Goal: Use online tool/utility: Utilize a website feature to perform a specific function

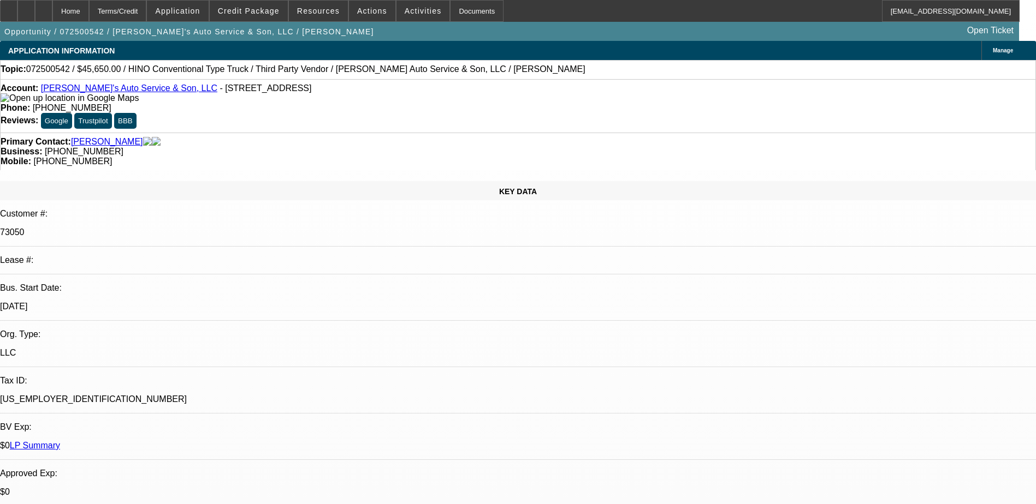
select select "0"
select select "0.1"
select select "4"
select select "0"
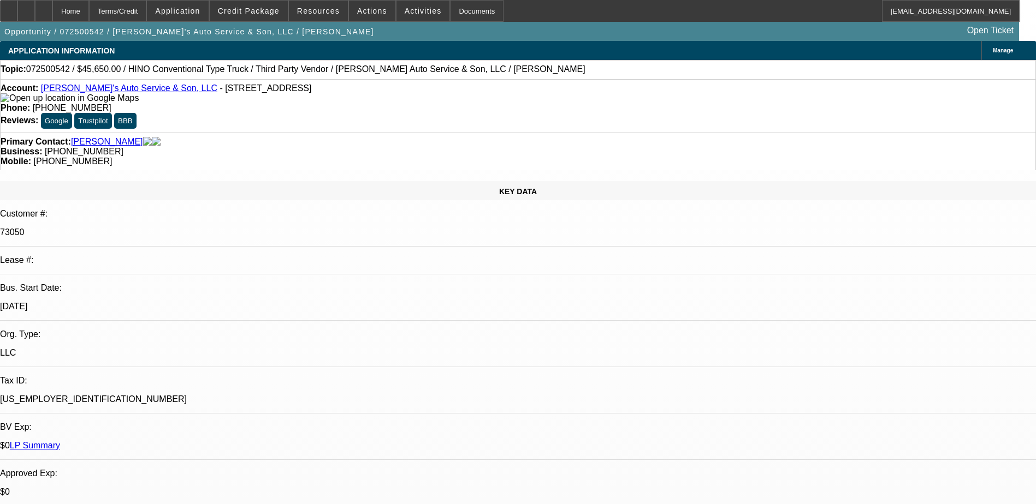
select select "0"
select select "6"
select select "0"
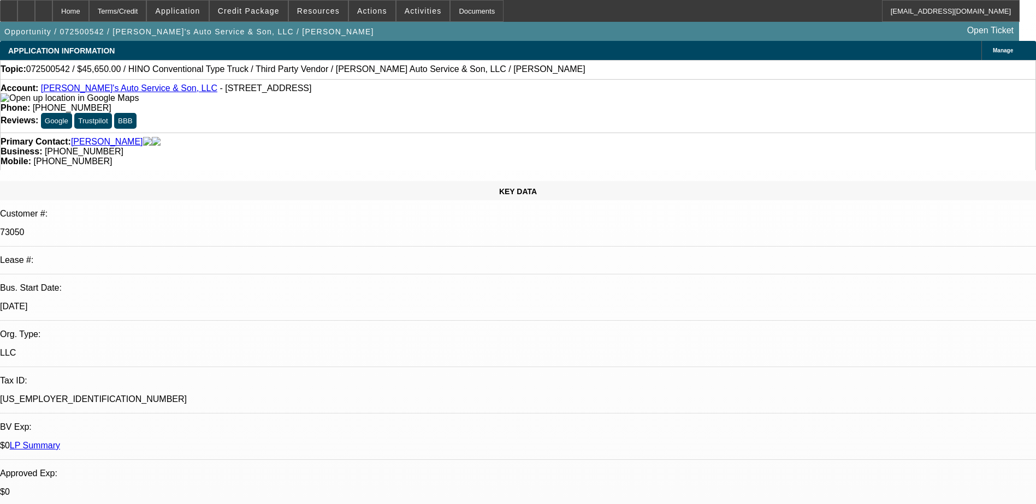
select select "0"
select select "6"
select select "0"
select select "0.1"
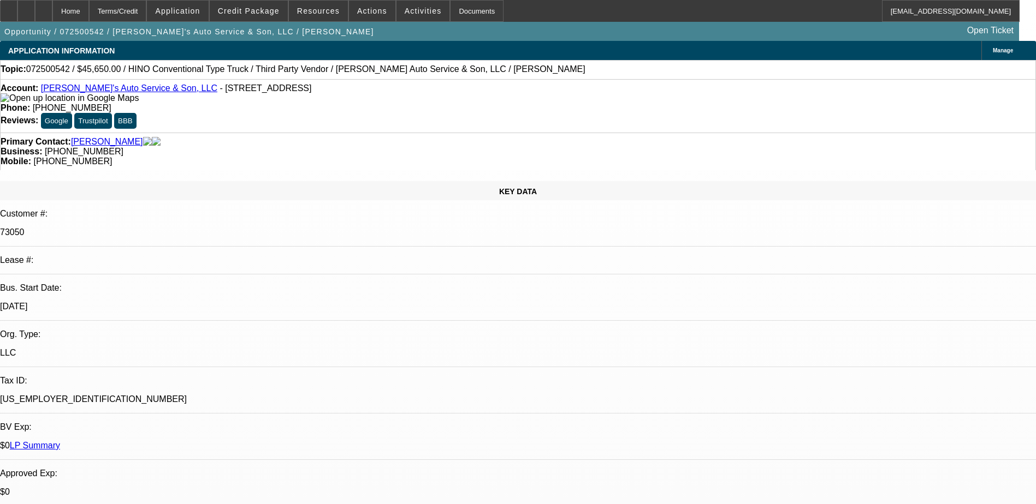
select select "4"
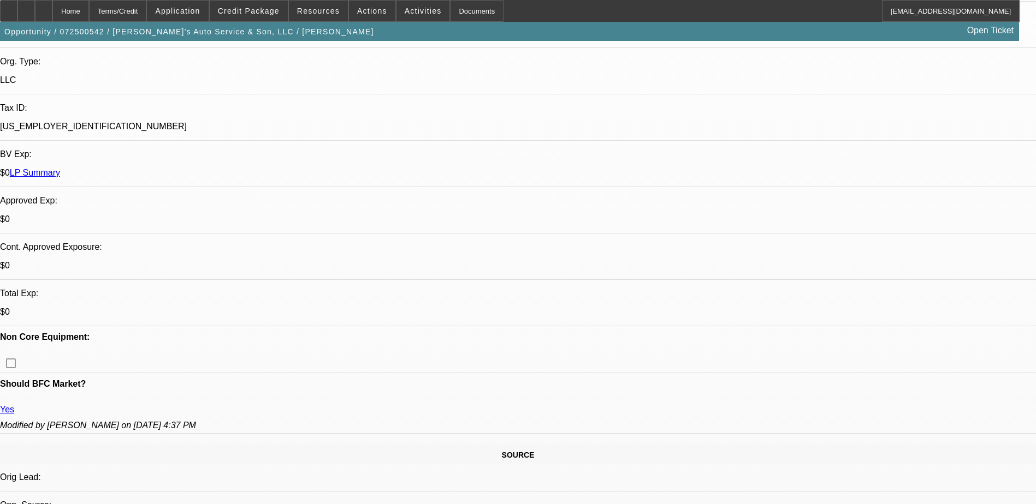
scroll to position [109, 0]
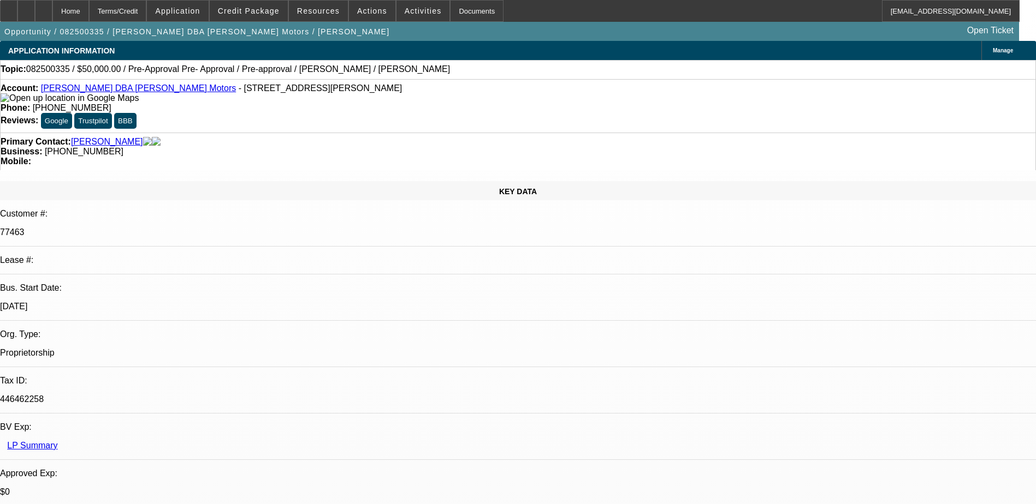
select select "0"
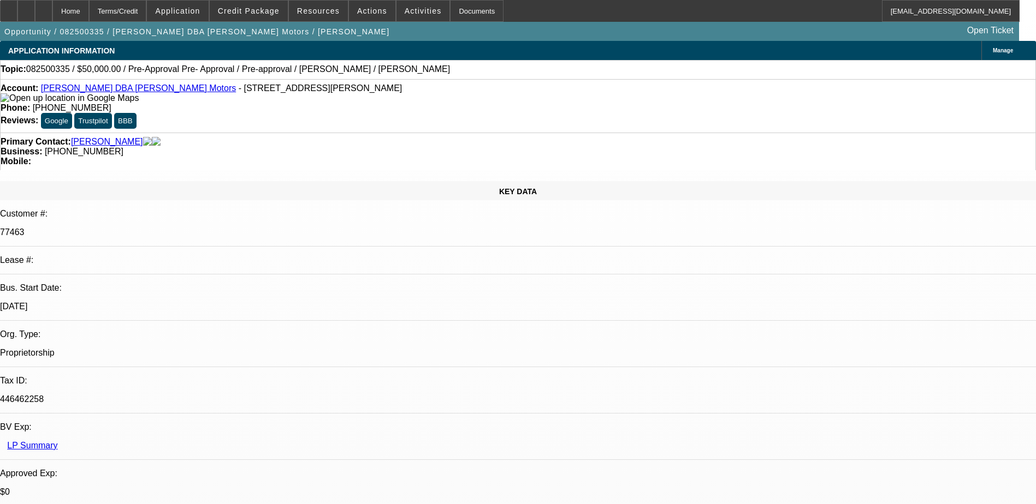
select select "0"
select select "2"
select select "0"
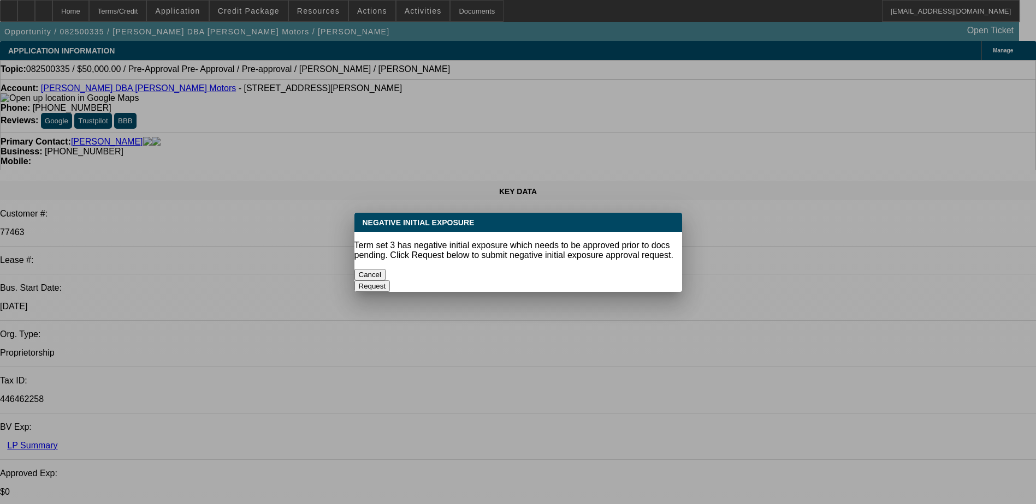
select select "1"
select select "6"
select select "1"
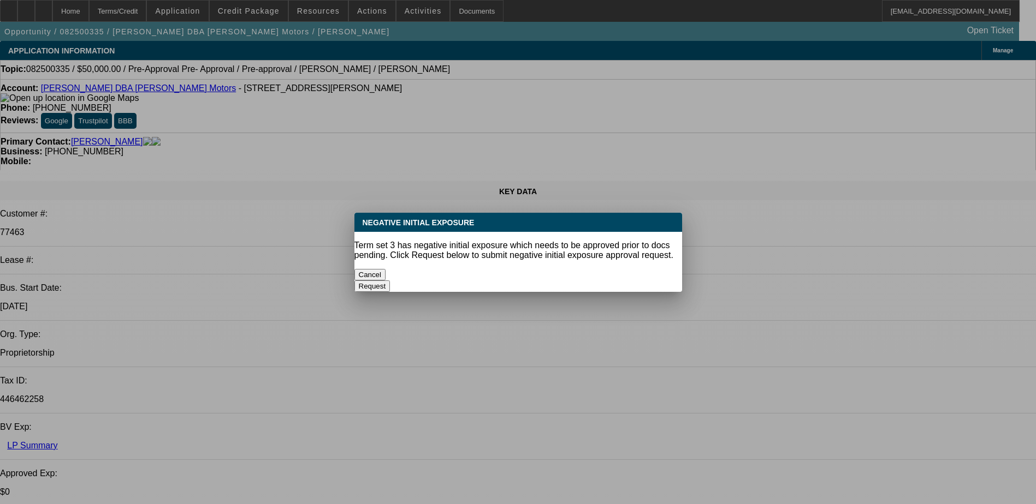
select select "6"
select select "1"
select select "2"
select select "6"
click at [386, 275] on button "Cancel" at bounding box center [370, 274] width 32 height 11
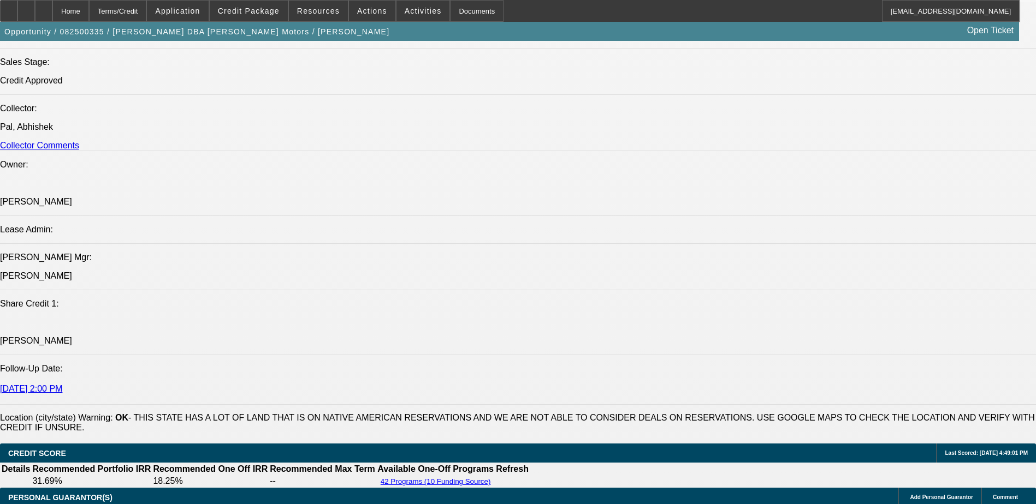
scroll to position [1638, 0]
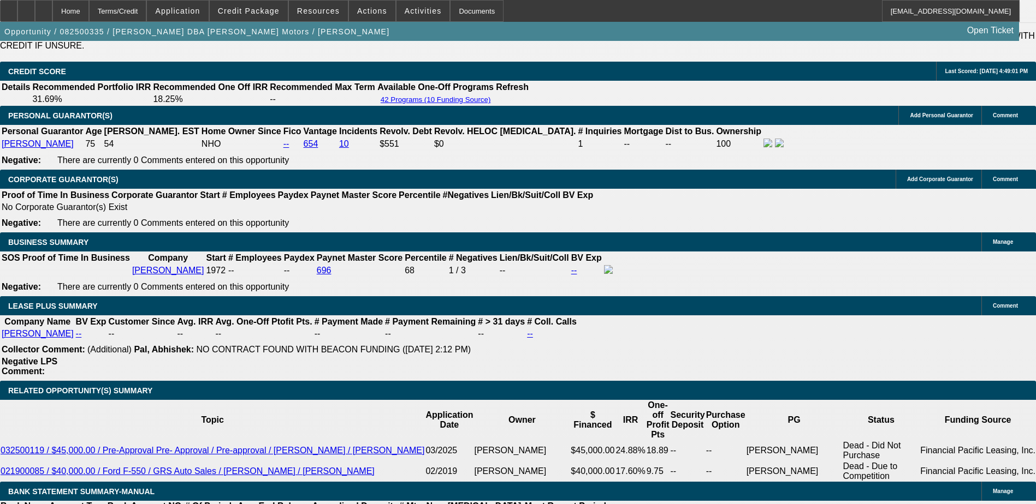
type input "UNKNOWN"
type input "1521"
type input "$6,421.03"
type input "2"
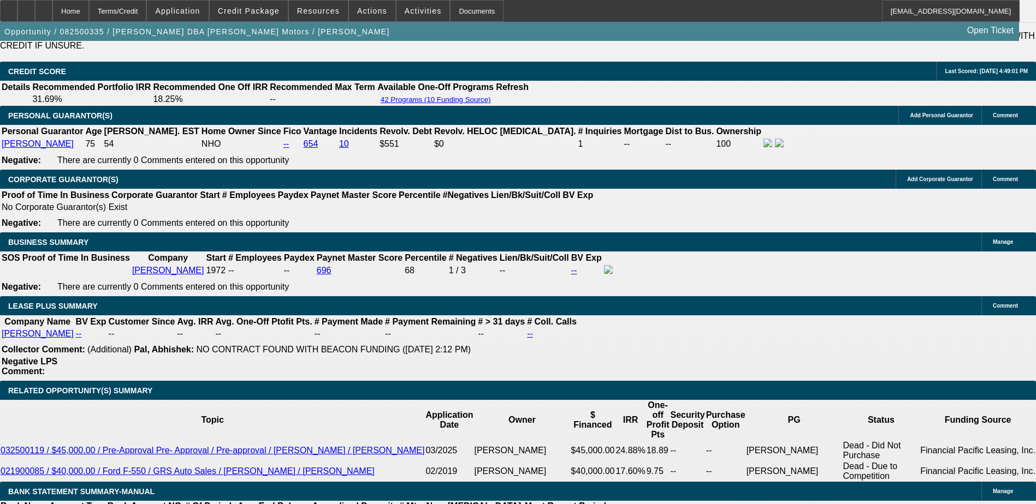
type input "$1,432.13"
type input "21"
type input "$1,883.75"
type input "21"
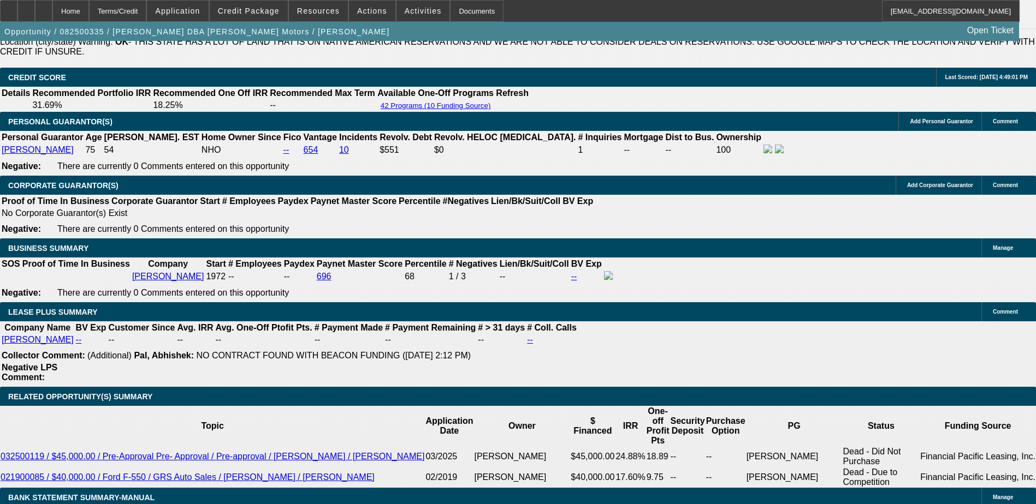
scroll to position [1692, 0]
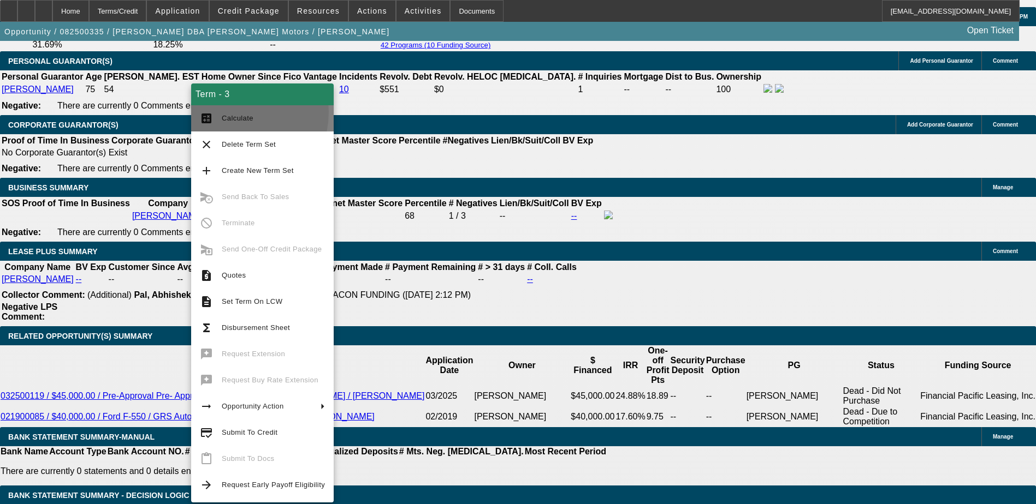
click at [232, 112] on span "Calculate" at bounding box center [273, 118] width 103 height 13
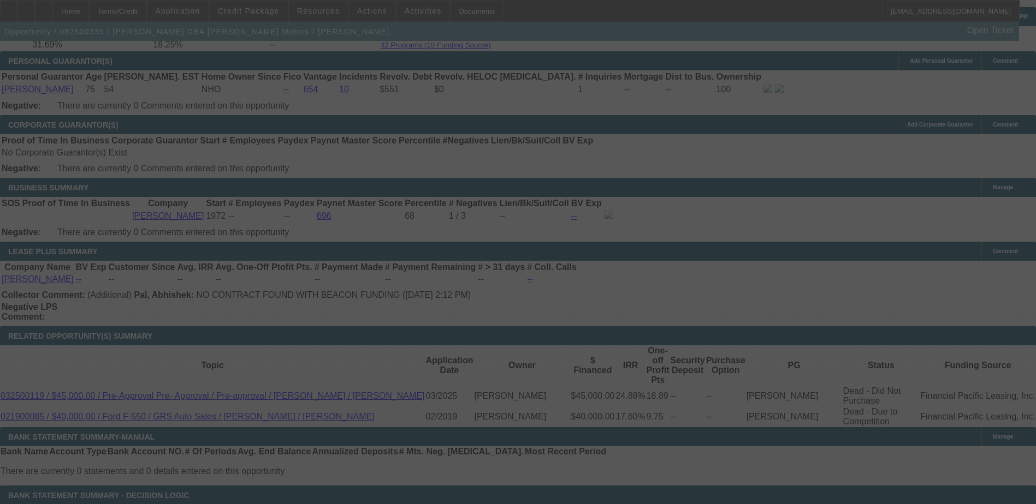
select select "0"
select select "6"
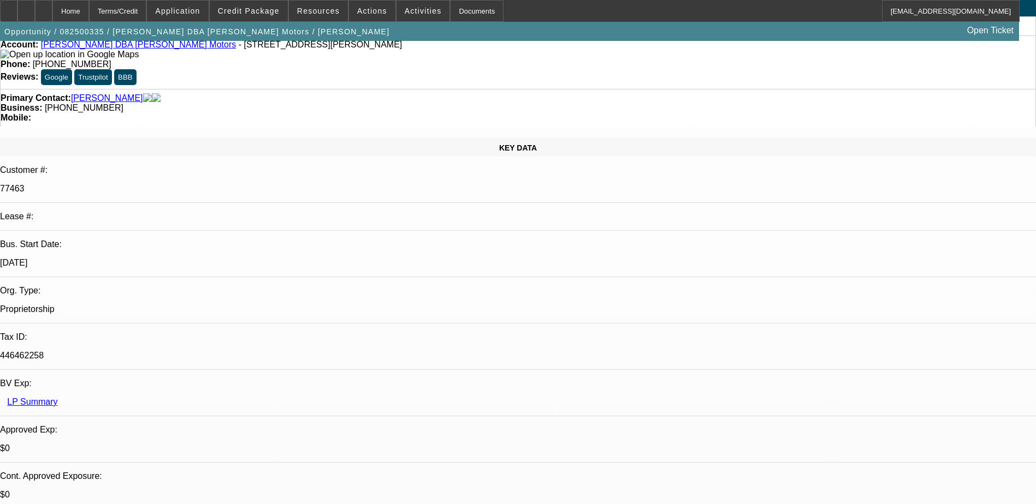
scroll to position [0, 0]
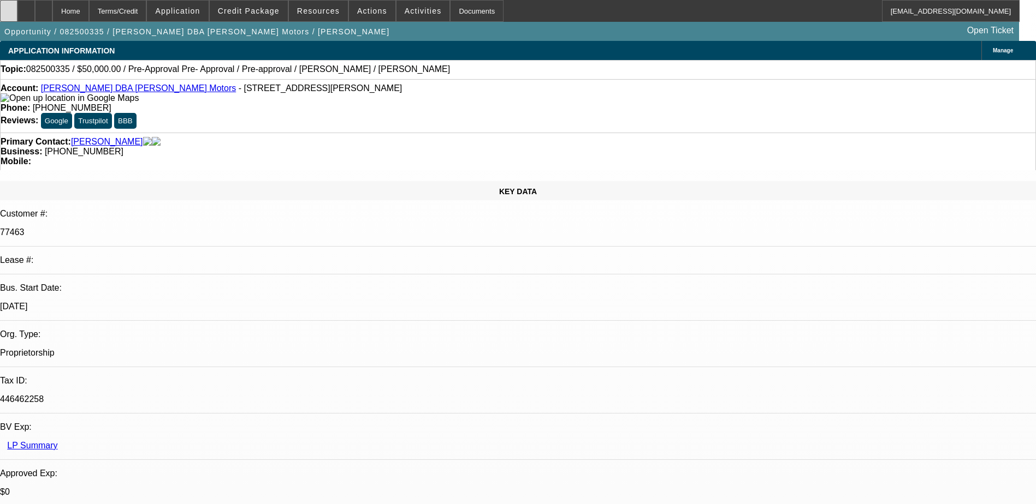
click at [9, 7] on icon at bounding box center [9, 7] width 0 height 0
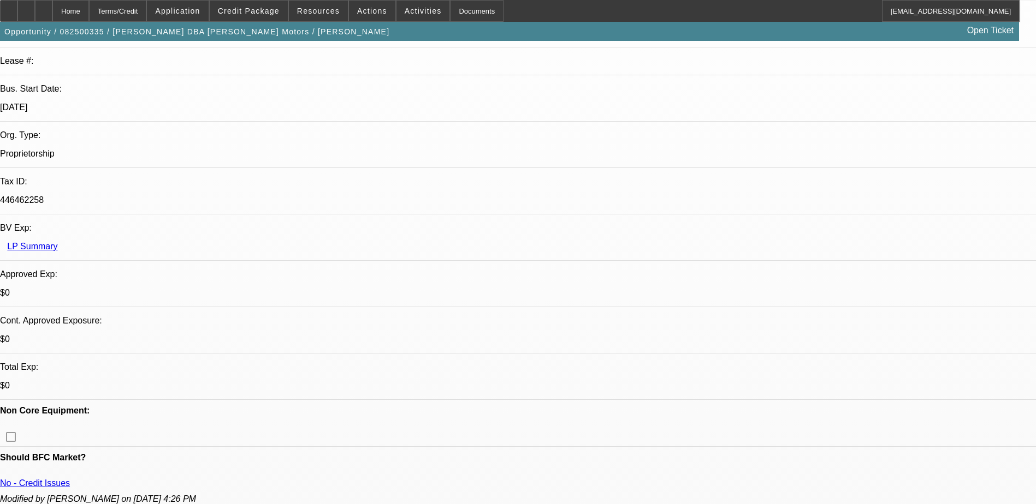
scroll to position [218, 0]
